Goal: Complete application form

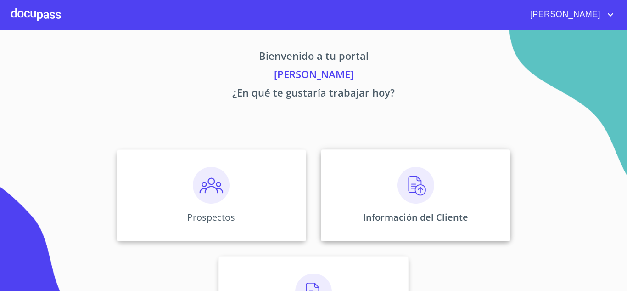
click at [411, 189] on img at bounding box center [416, 185] width 37 height 37
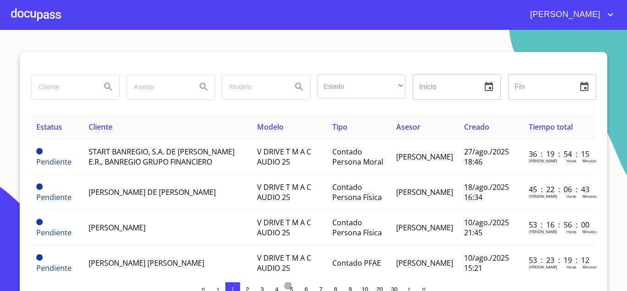
click at [290, 287] on span "5" at bounding box center [291, 289] width 3 height 7
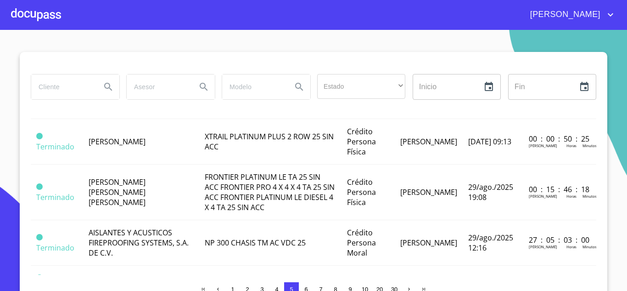
scroll to position [220, 0]
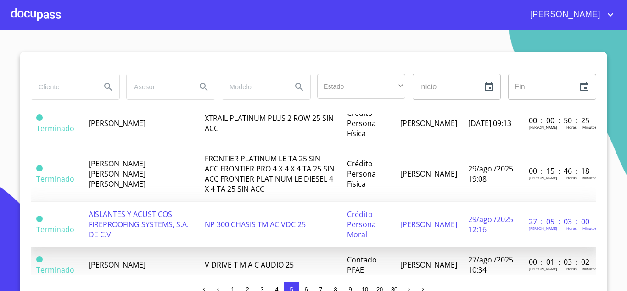
click at [165, 218] on span "AISLANTES Y ACUSTICOS FIREPROOFING SYSTEMS, S.A. DE C.V." at bounding box center [139, 224] width 100 height 30
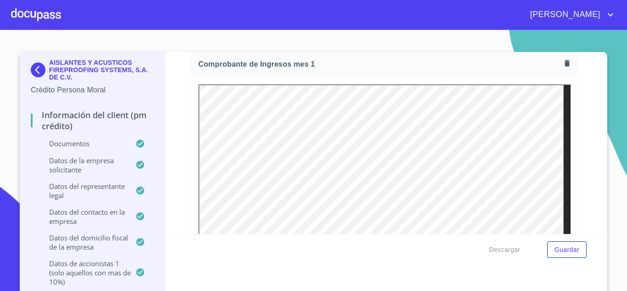
scroll to position [937, 0]
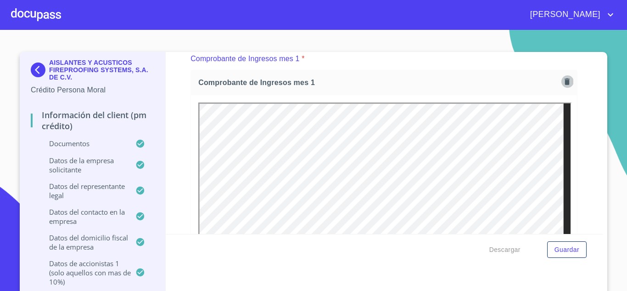
click at [565, 84] on icon "button" at bounding box center [567, 81] width 5 height 6
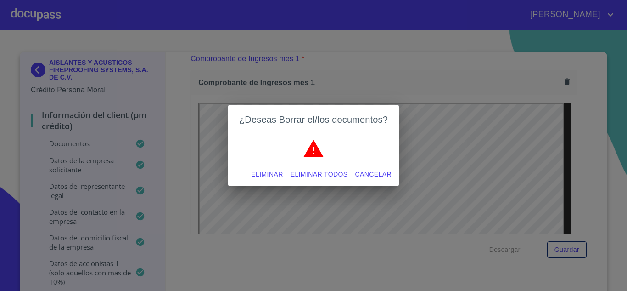
click at [266, 174] on span "Eliminar" at bounding box center [267, 174] width 32 height 11
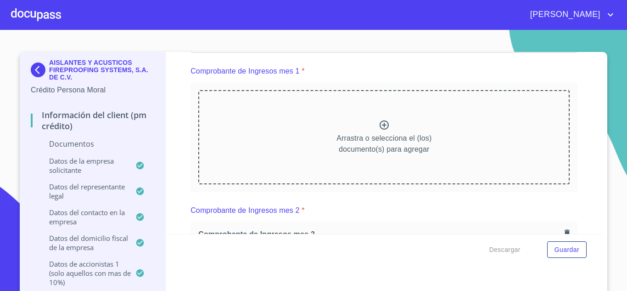
scroll to position [918, 0]
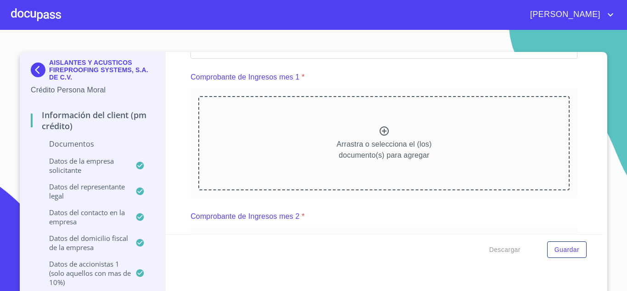
click at [379, 130] on icon at bounding box center [384, 130] width 11 height 11
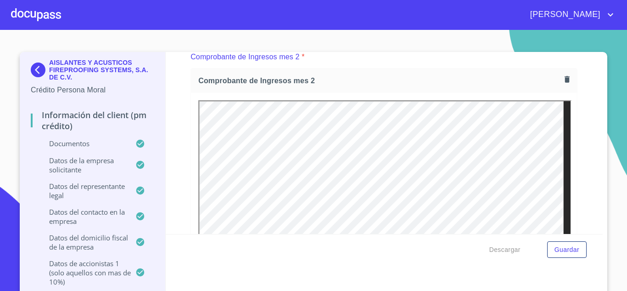
scroll to position [1310, 0]
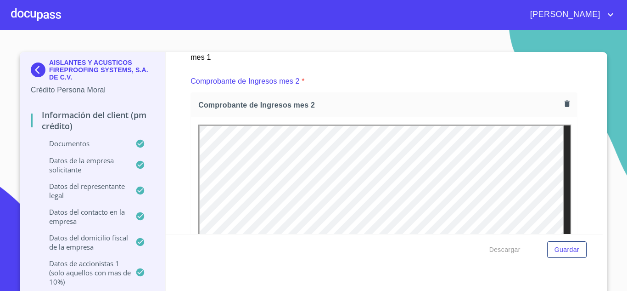
click at [565, 105] on icon "button" at bounding box center [567, 104] width 5 height 6
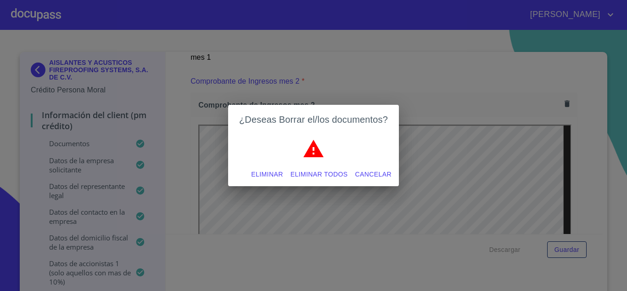
click at [265, 173] on span "Eliminar" at bounding box center [267, 174] width 32 height 11
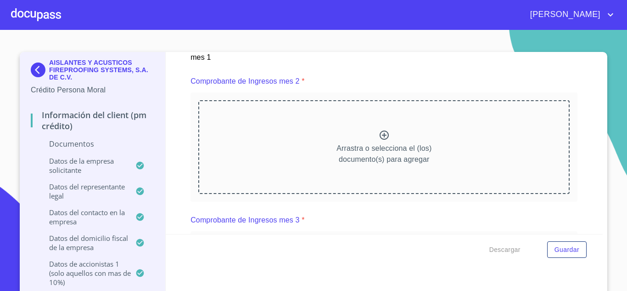
click at [379, 133] on icon at bounding box center [384, 135] width 11 height 11
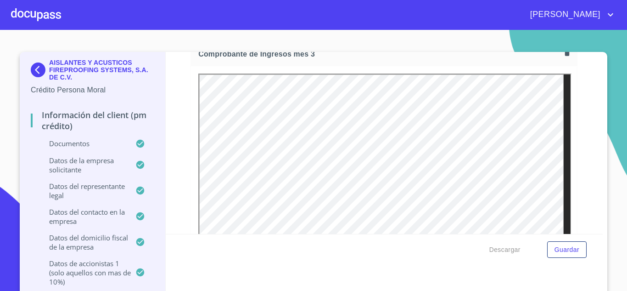
scroll to position [1739, 0]
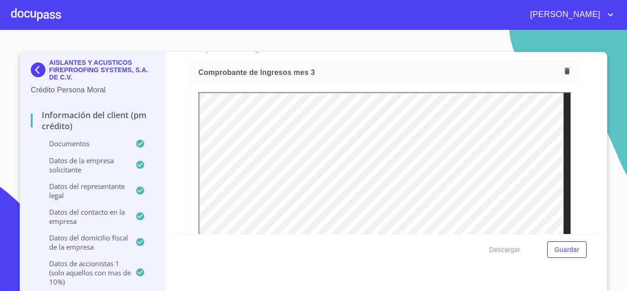
click at [565, 71] on icon "button" at bounding box center [567, 71] width 5 height 6
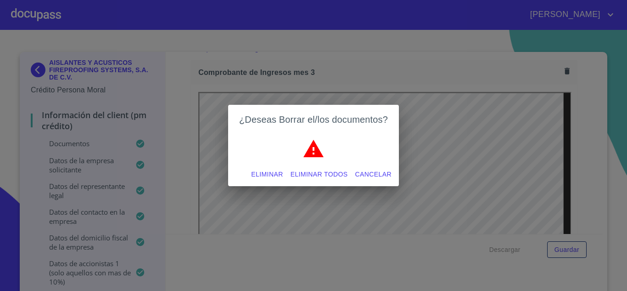
click at [266, 173] on span "Eliminar" at bounding box center [267, 174] width 32 height 11
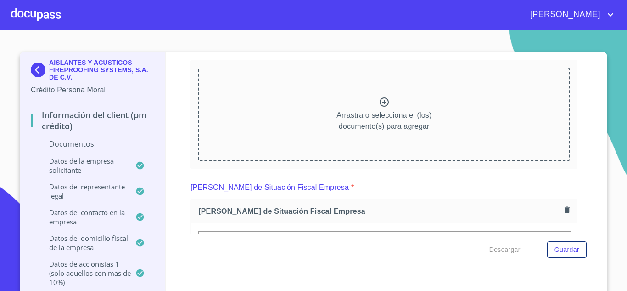
click at [379, 104] on icon at bounding box center [384, 101] width 11 height 11
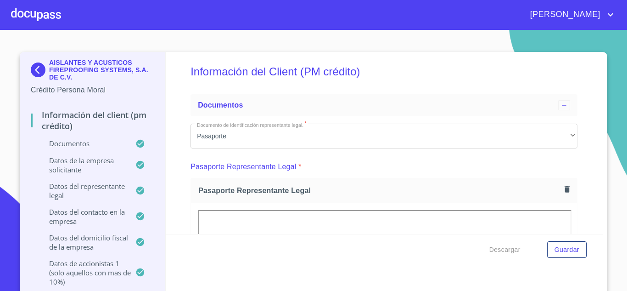
scroll to position [0, 0]
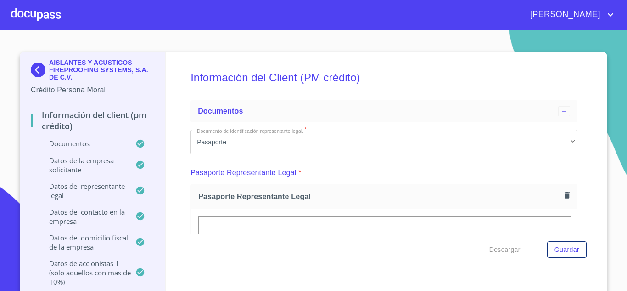
click at [609, 11] on icon "account of current user" at bounding box center [610, 14] width 11 height 11
click at [607, 22] on li "Salir" at bounding box center [601, 19] width 30 height 17
